Goal: Transaction & Acquisition: Purchase product/service

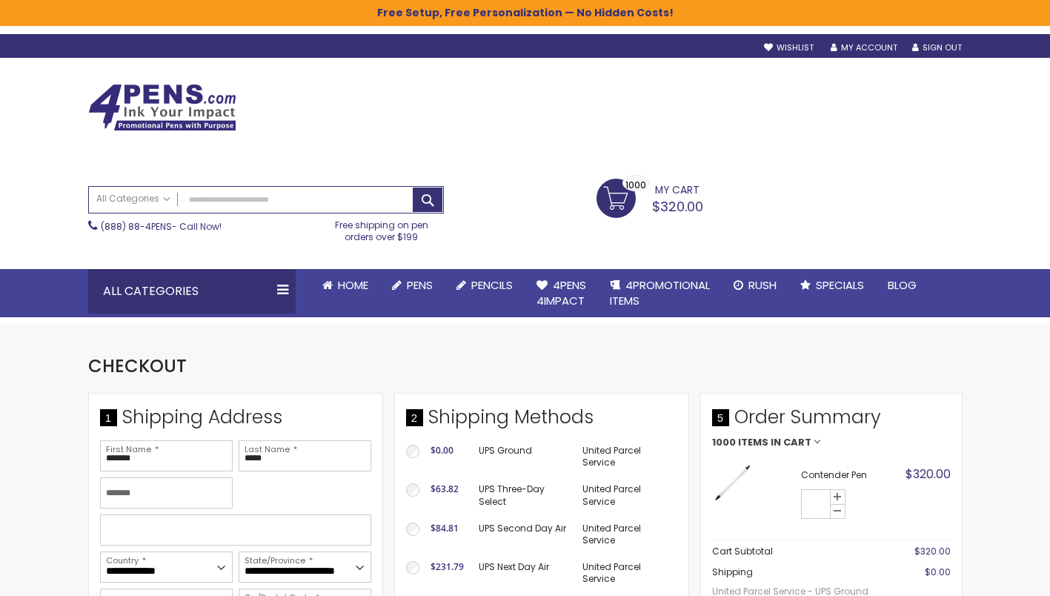
select select "**"
select select "*"
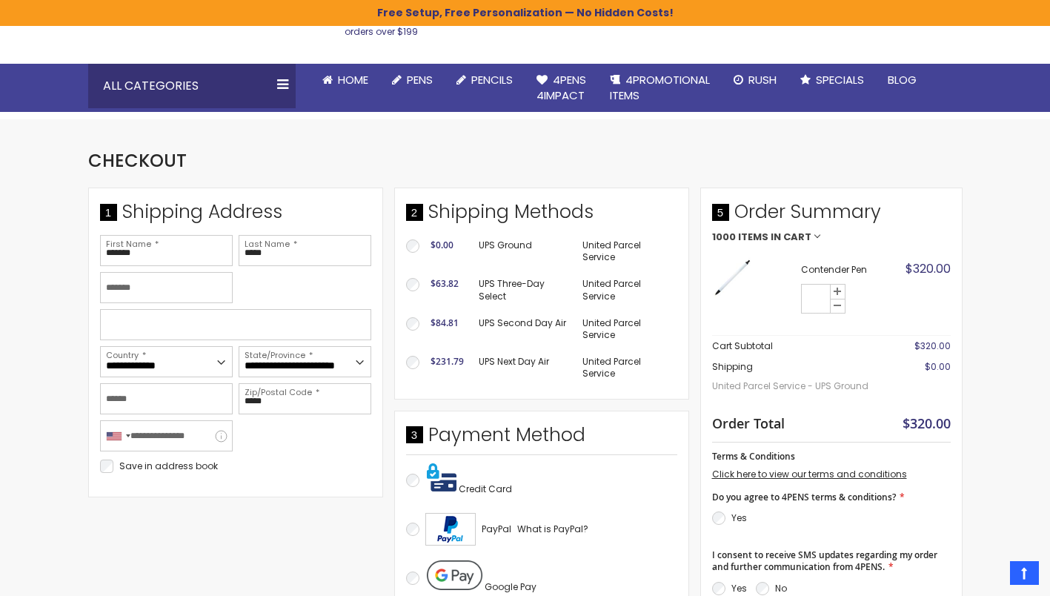
scroll to position [204, 0]
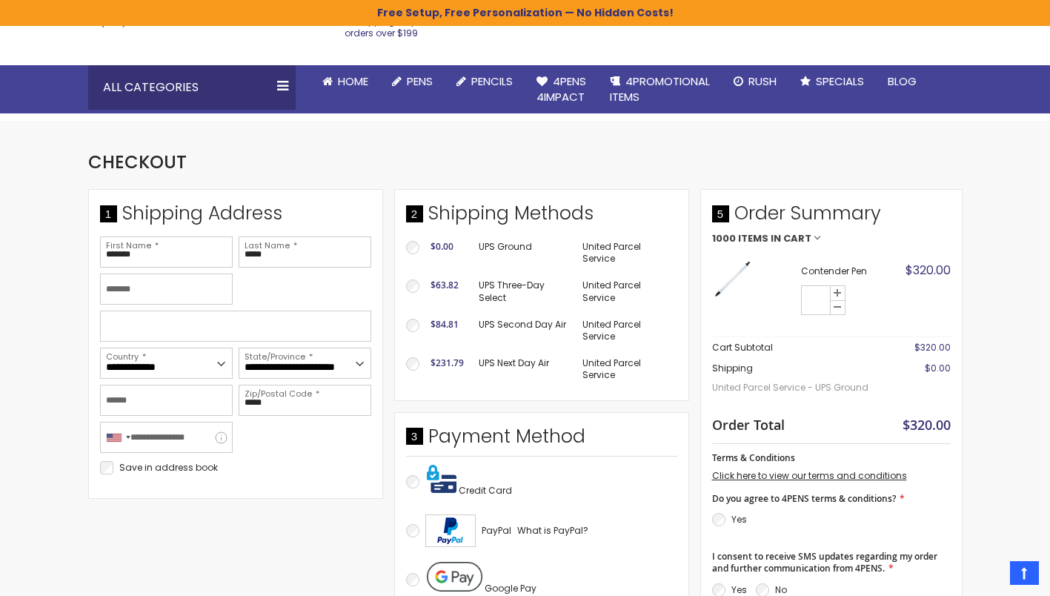
click at [739, 285] on img at bounding box center [732, 279] width 41 height 41
click at [739, 271] on img at bounding box center [732, 279] width 41 height 41
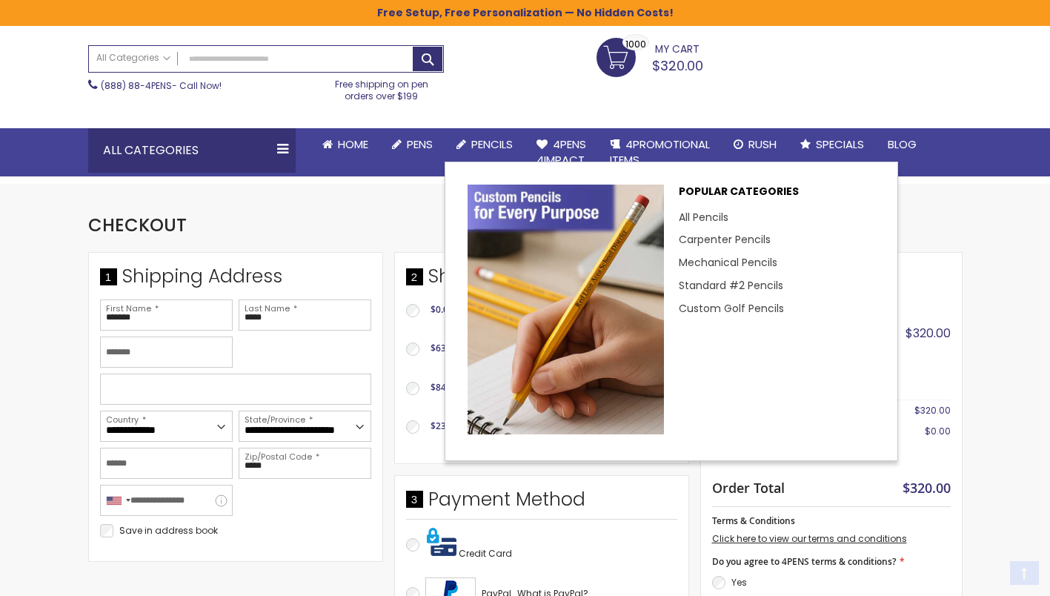
scroll to position [143, 0]
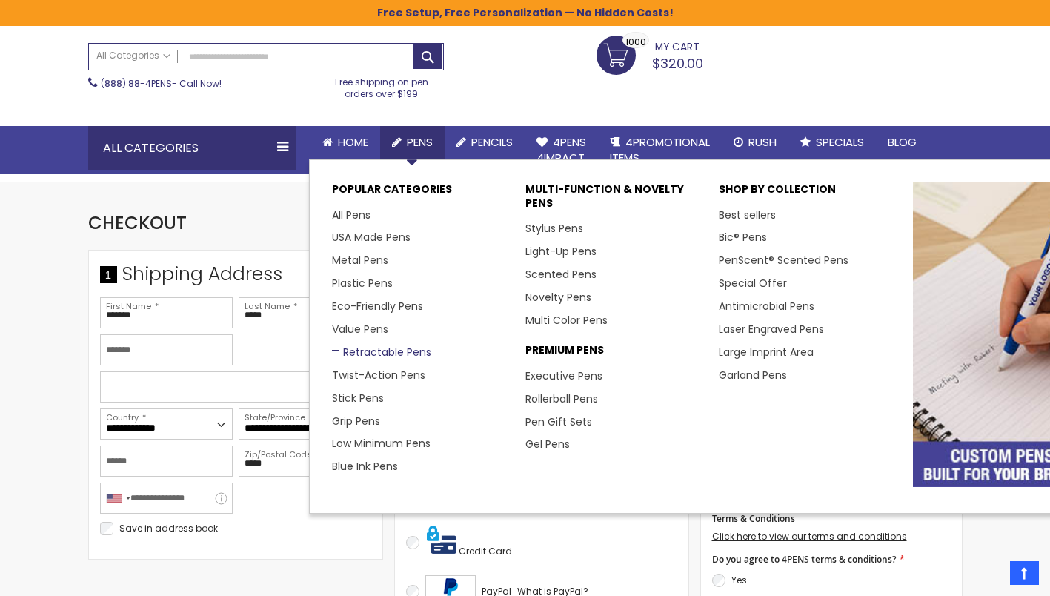
click at [377, 350] on link "Retractable Pens" at bounding box center [381, 352] width 99 height 15
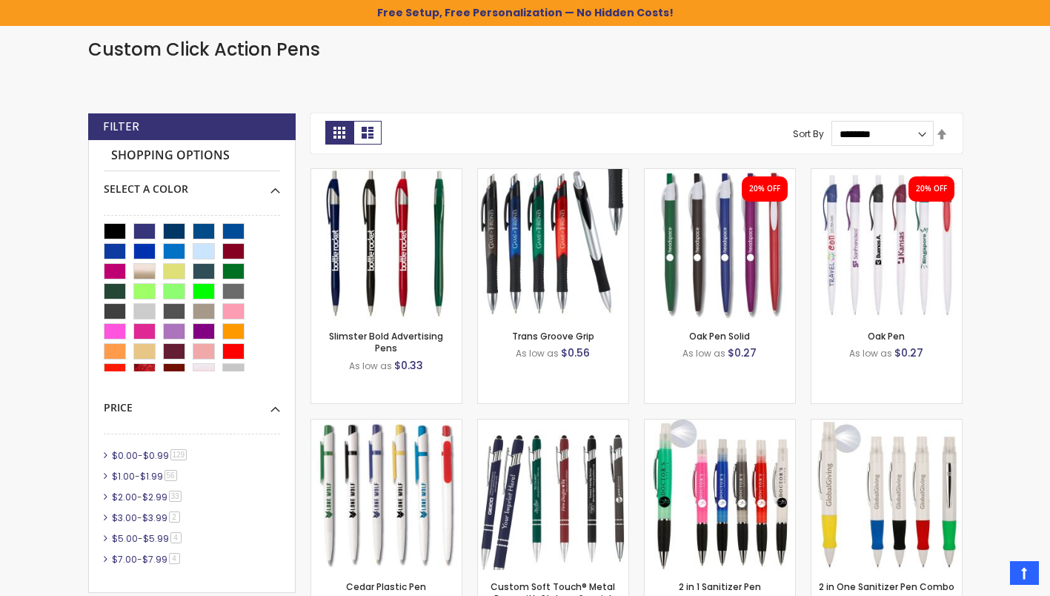
scroll to position [326, 0]
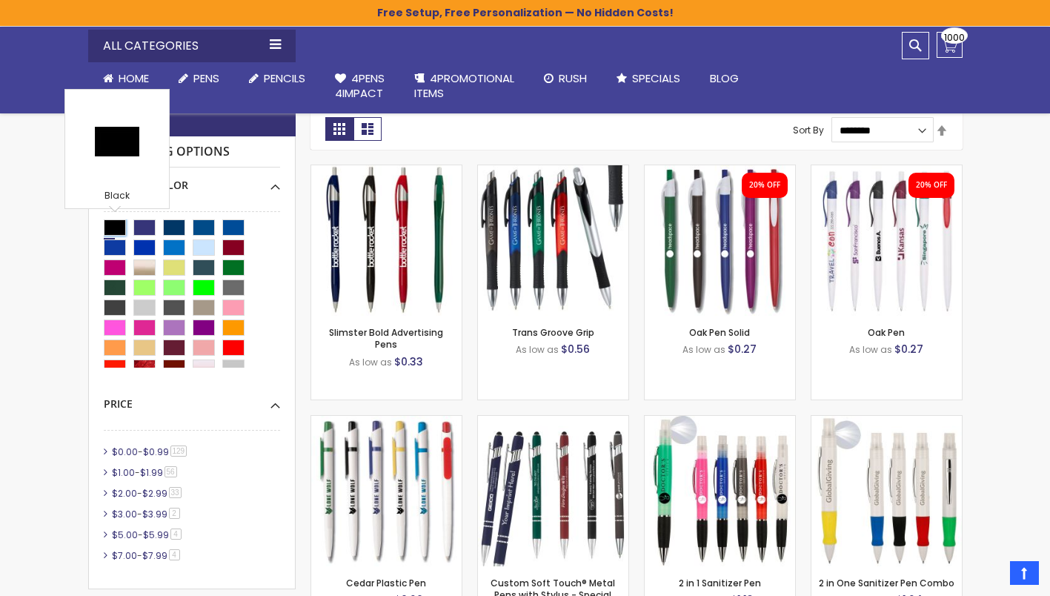
click at [116, 222] on div "Black" at bounding box center [115, 227] width 22 height 16
